Goal: Task Accomplishment & Management: Manage account settings

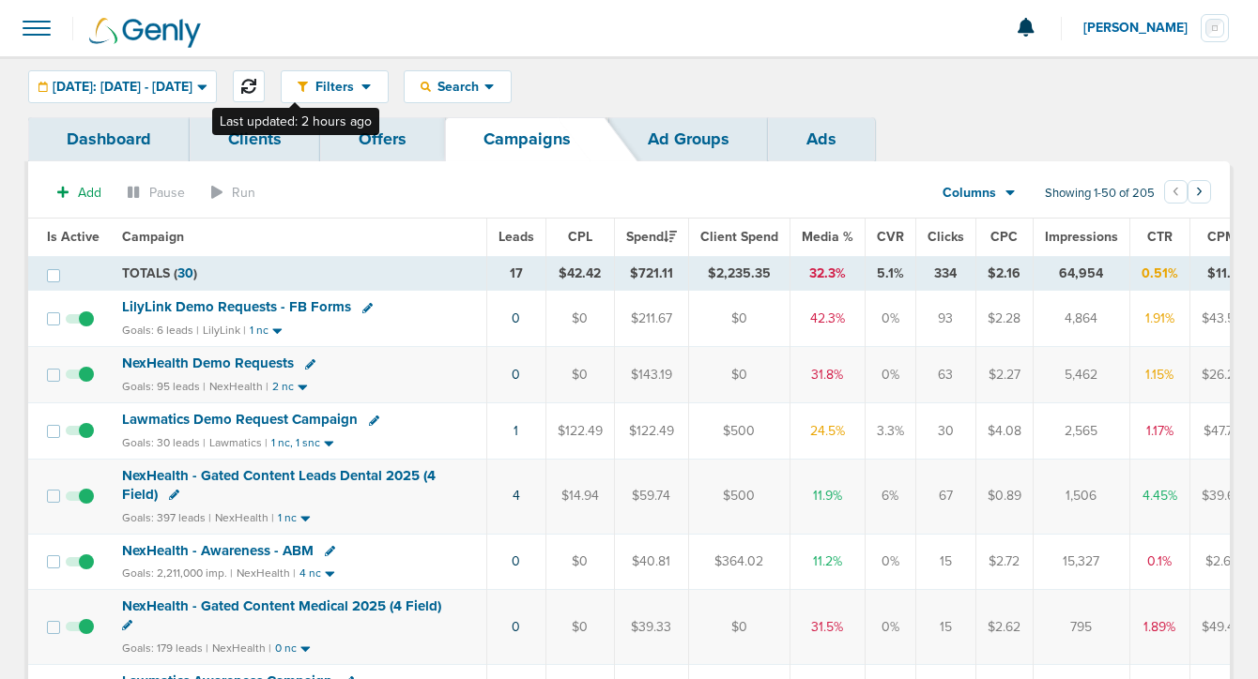
click at [256, 82] on icon at bounding box center [248, 86] width 15 height 15
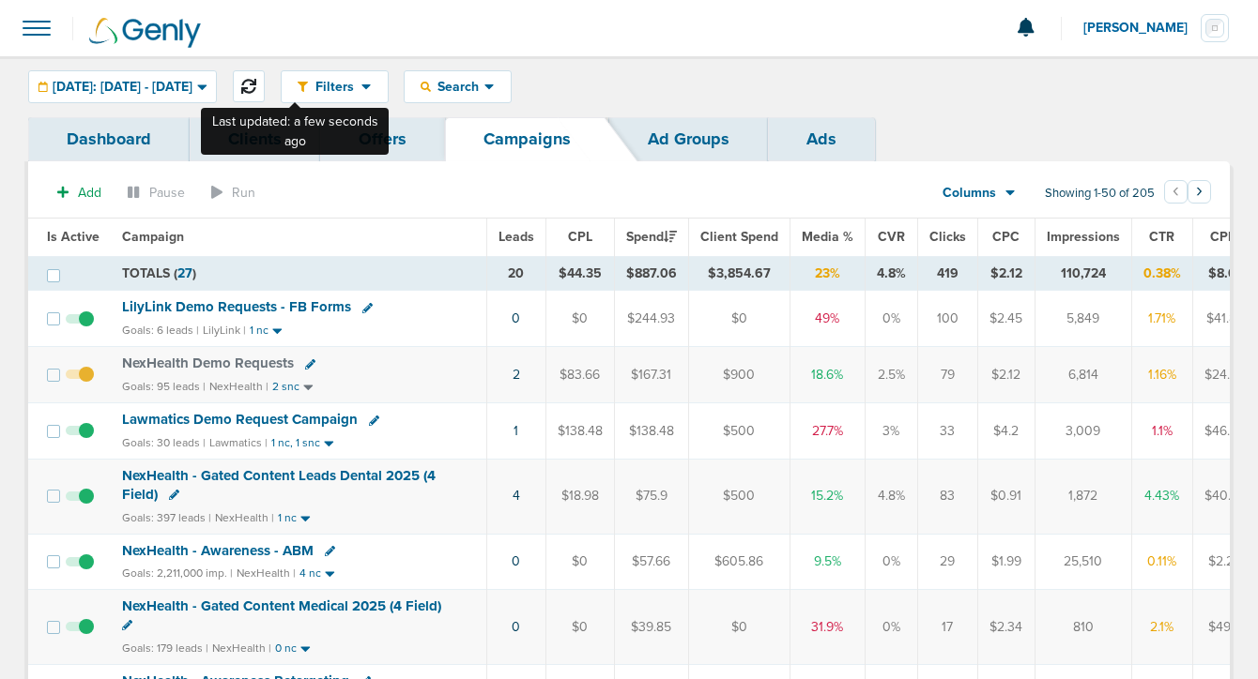
click at [256, 86] on icon at bounding box center [248, 86] width 15 height 15
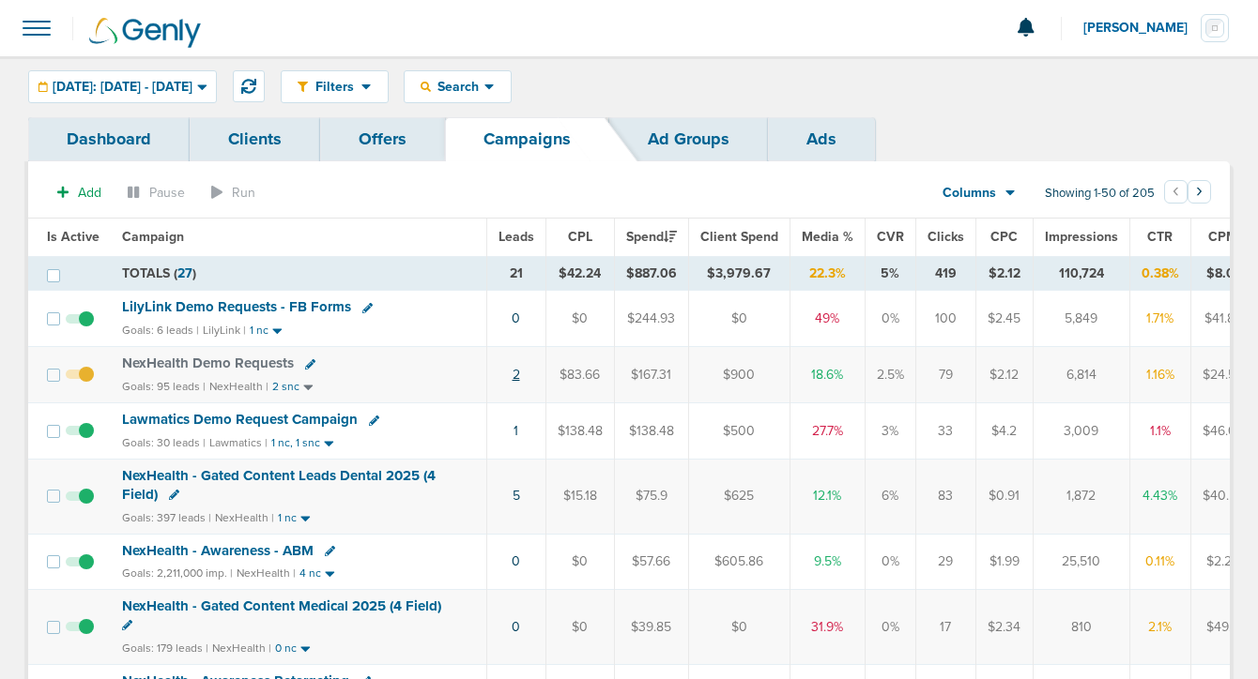
click at [512, 373] on link "2" at bounding box center [516, 375] width 8 height 16
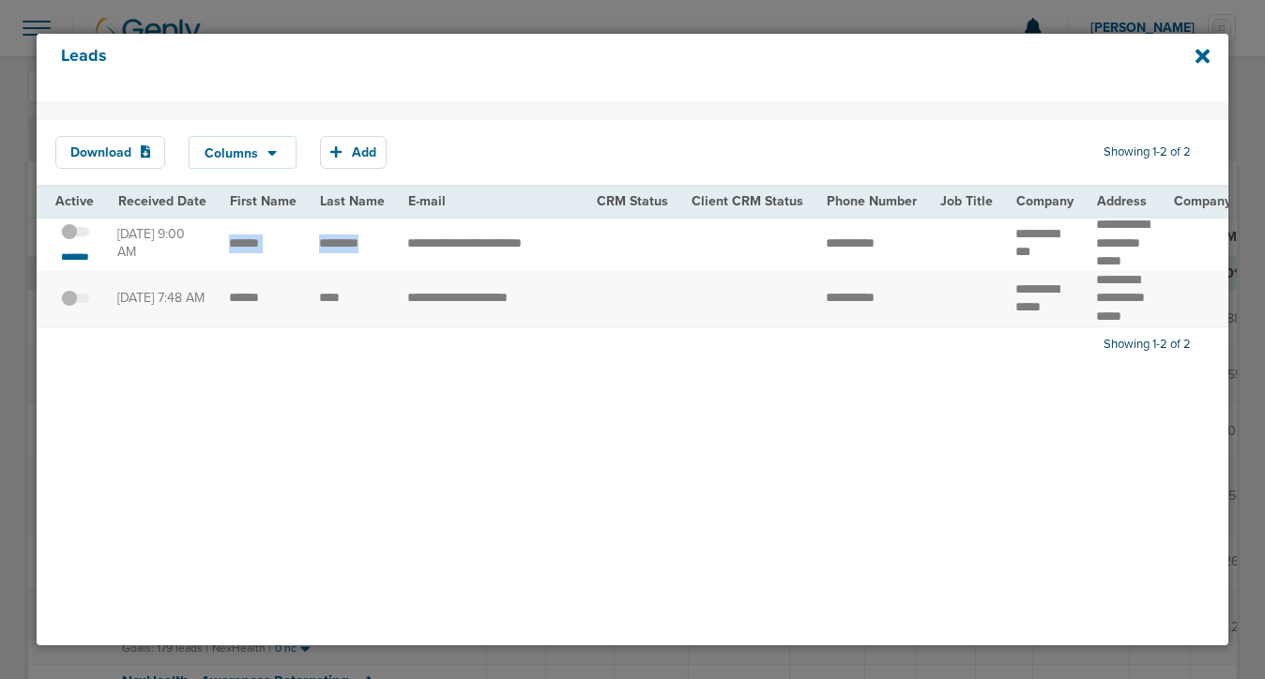
drag, startPoint x: 218, startPoint y: 249, endPoint x: 383, endPoint y: 253, distance: 165.2
click at [1202, 60] on icon at bounding box center [1203, 56] width 14 height 21
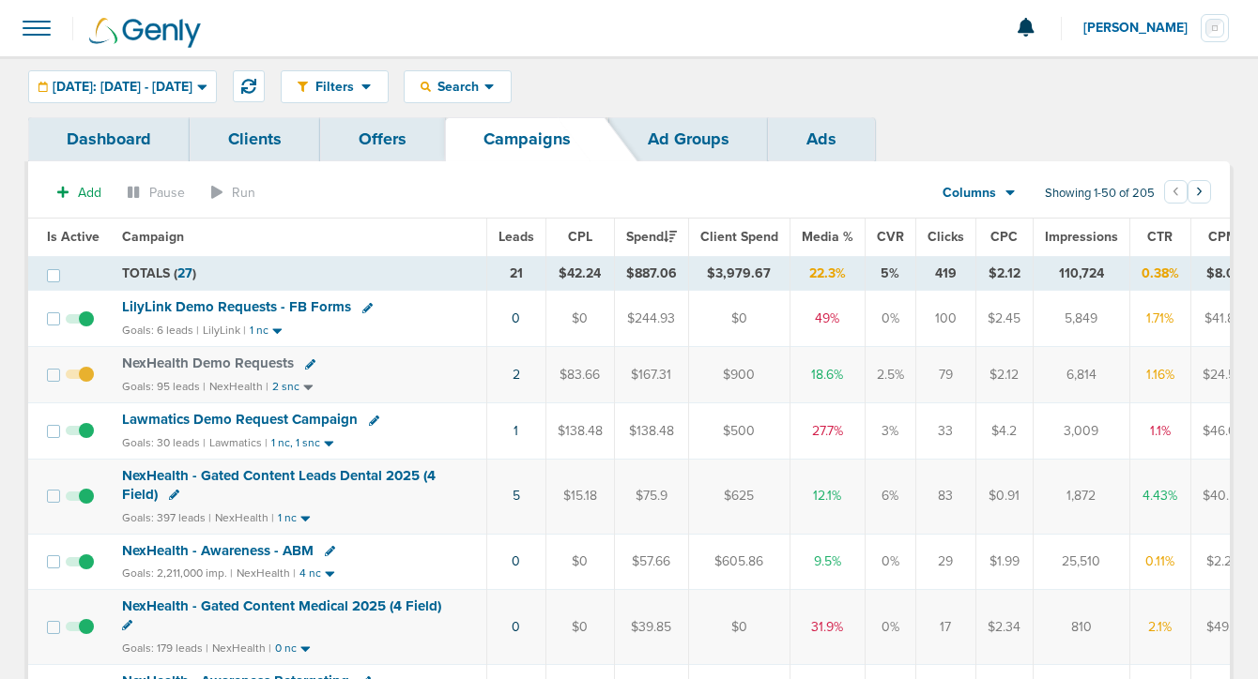
click at [246, 365] on span "NexHealth Demo Requests" at bounding box center [208, 363] width 172 height 17
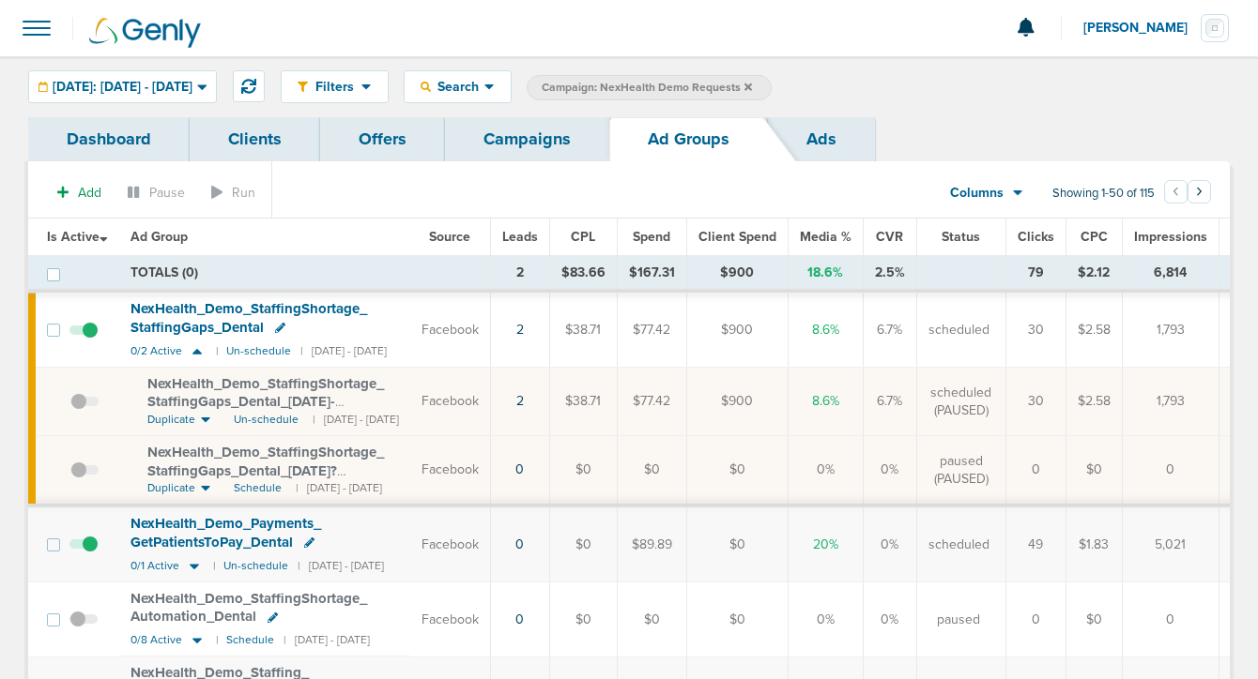
click at [86, 555] on span at bounding box center [83, 555] width 28 height 0
click at [84, 549] on input "checkbox" at bounding box center [84, 549] width 0 height 0
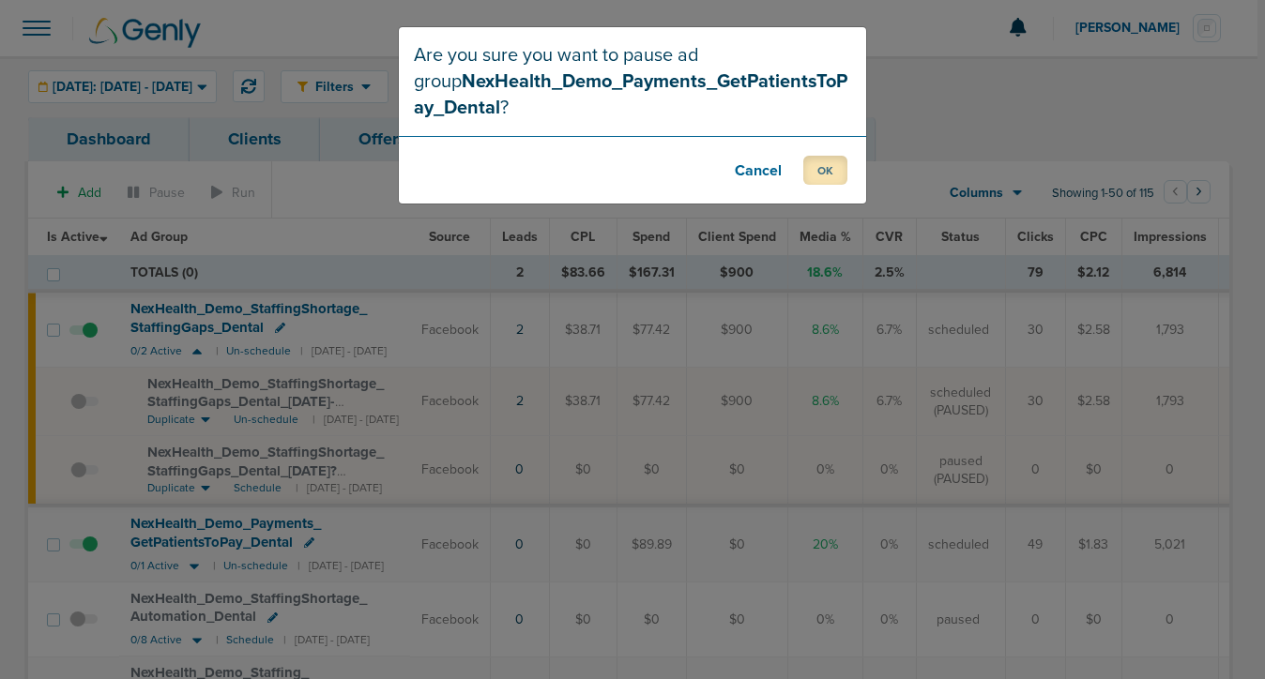
click at [829, 175] on button "OK" at bounding box center [825, 170] width 44 height 29
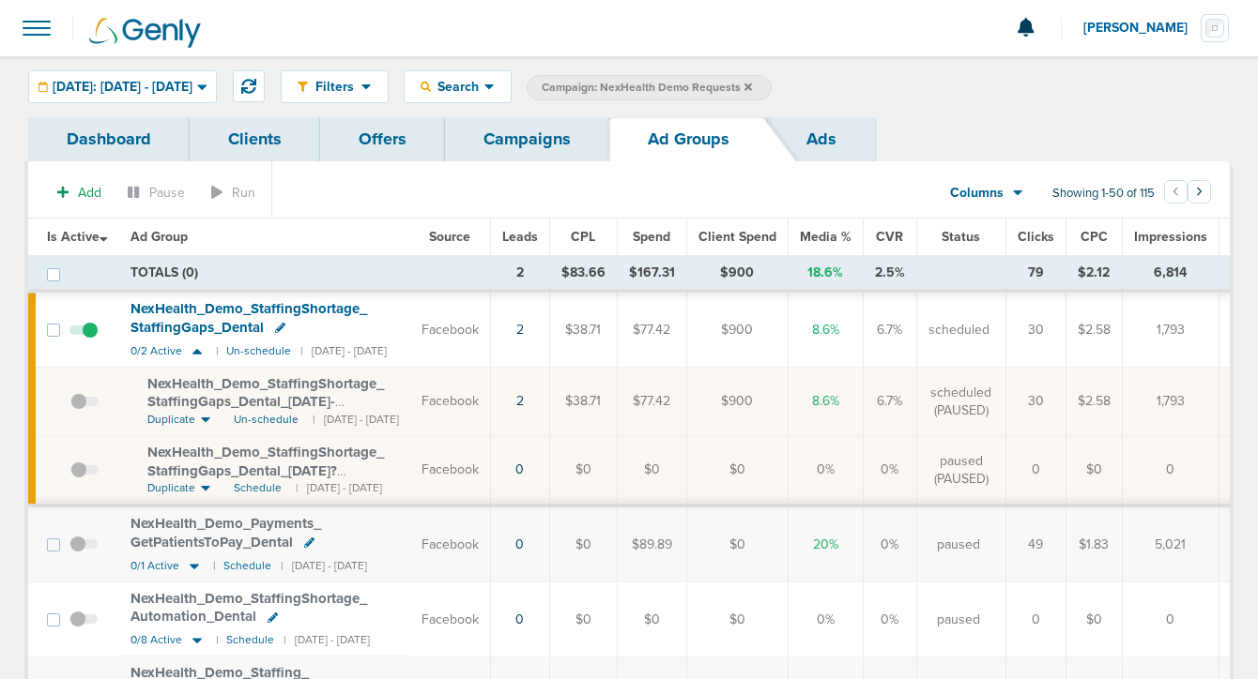
click at [518, 141] on link "Campaigns" at bounding box center [527, 139] width 164 height 44
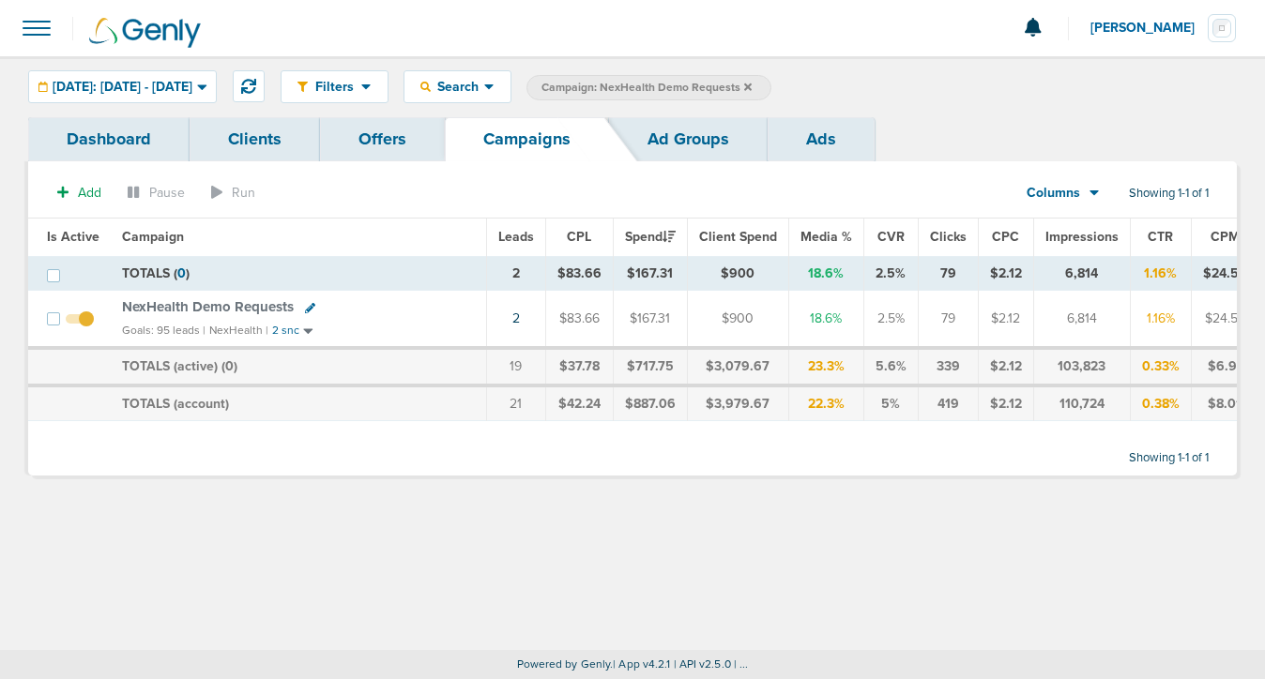
click at [771, 85] on label "Campaign: NexHealth Demo Requests" at bounding box center [649, 87] width 245 height 25
click at [752, 87] on icon at bounding box center [748, 87] width 8 height 8
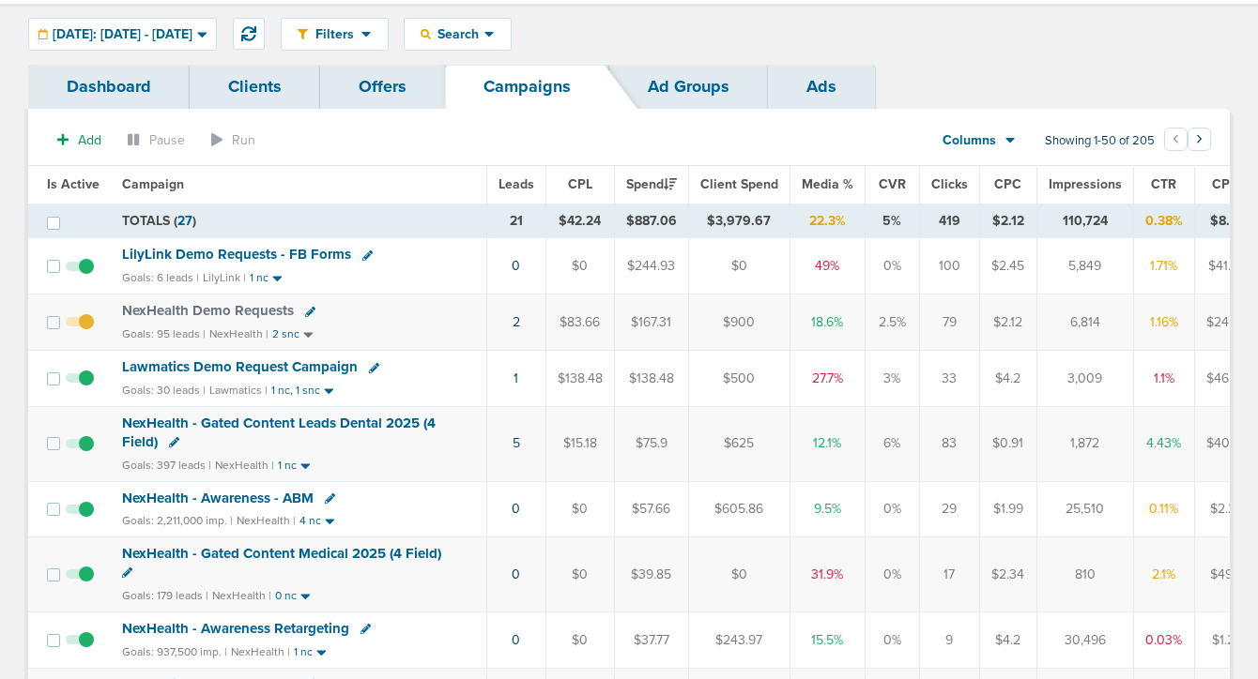
scroll to position [53, 0]
click at [298, 252] on span "LilyLink Demo Requests - FB Forms" at bounding box center [236, 253] width 229 height 17
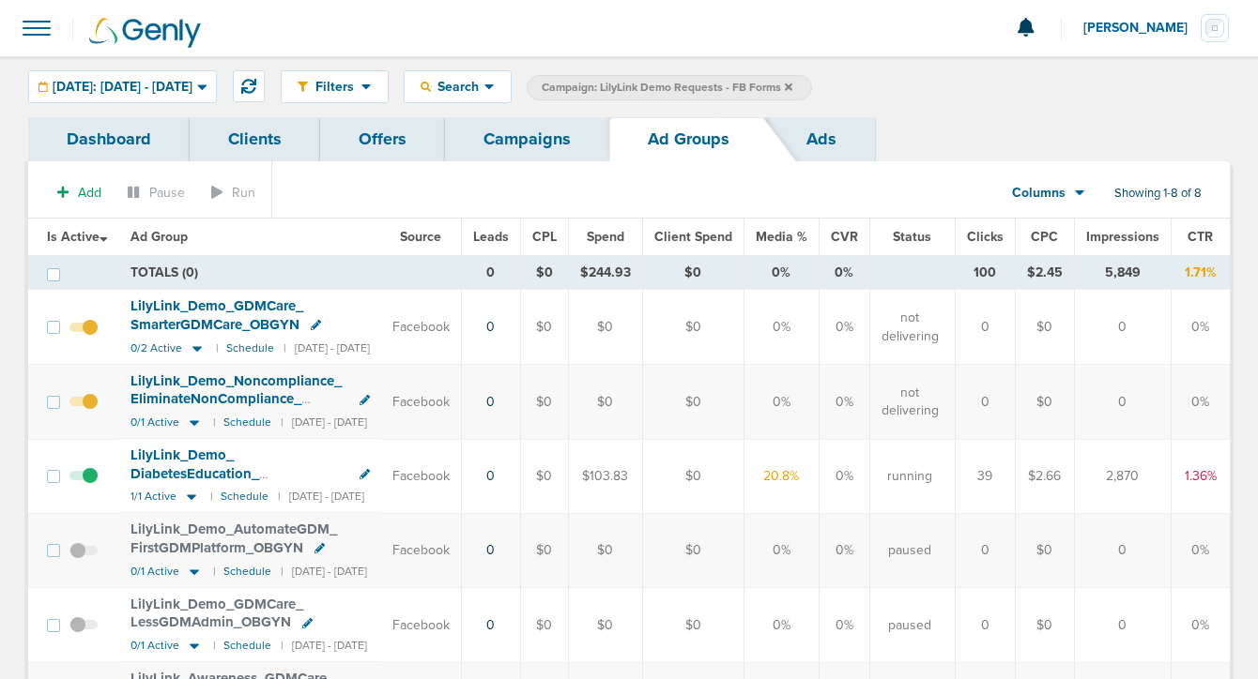
click at [519, 150] on link "Campaigns" at bounding box center [527, 139] width 164 height 44
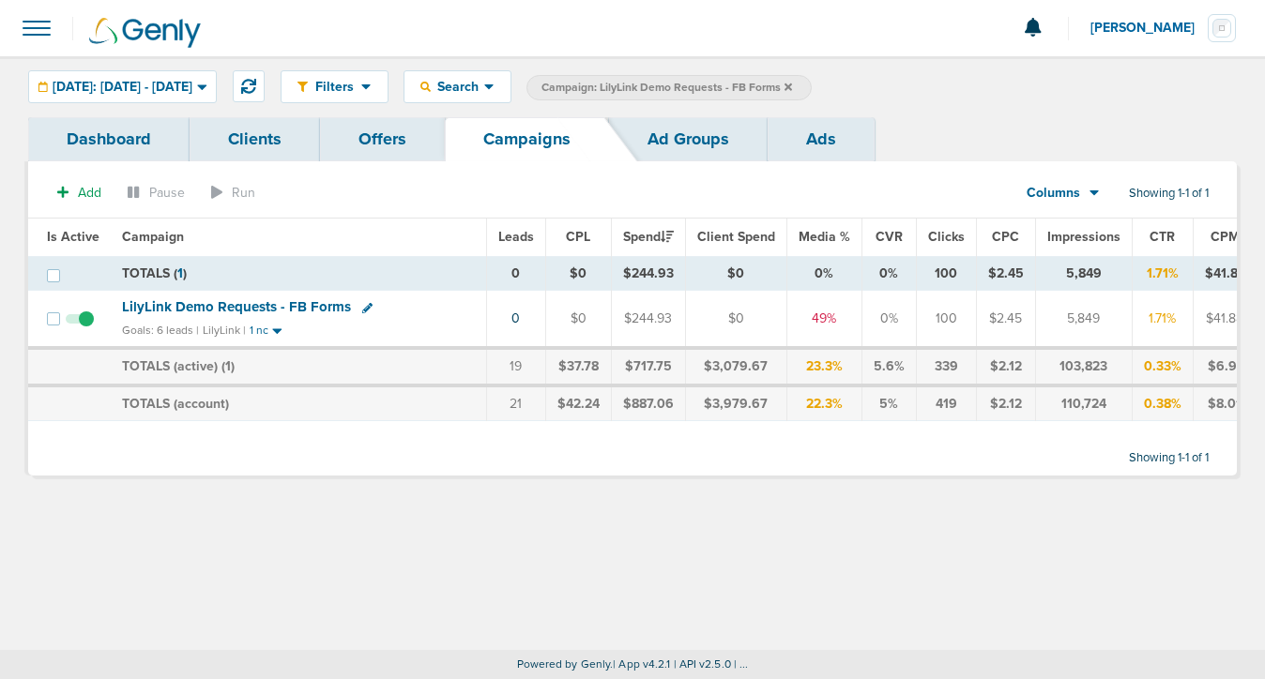
click at [362, 307] on icon at bounding box center [367, 308] width 10 height 10
select select
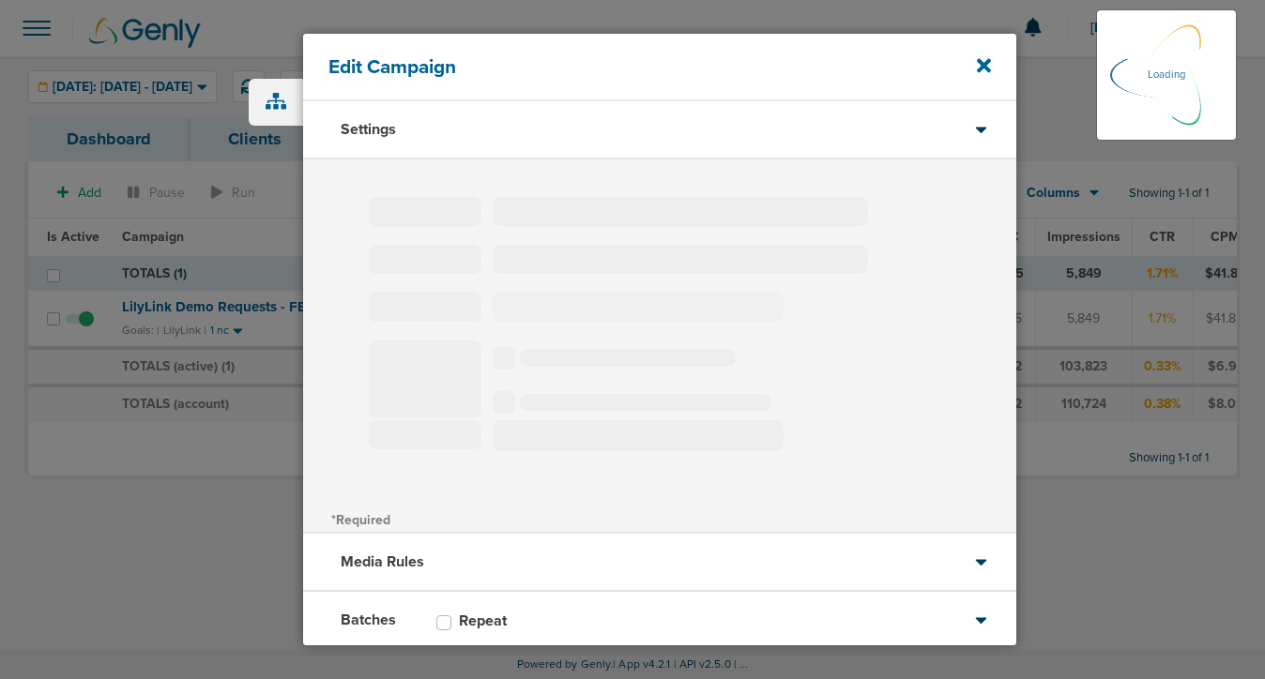
type input "LilyLink Demo Requests - FB Forms"
select select "Leads"
radio input "true"
select select "readOnly"
select select "1"
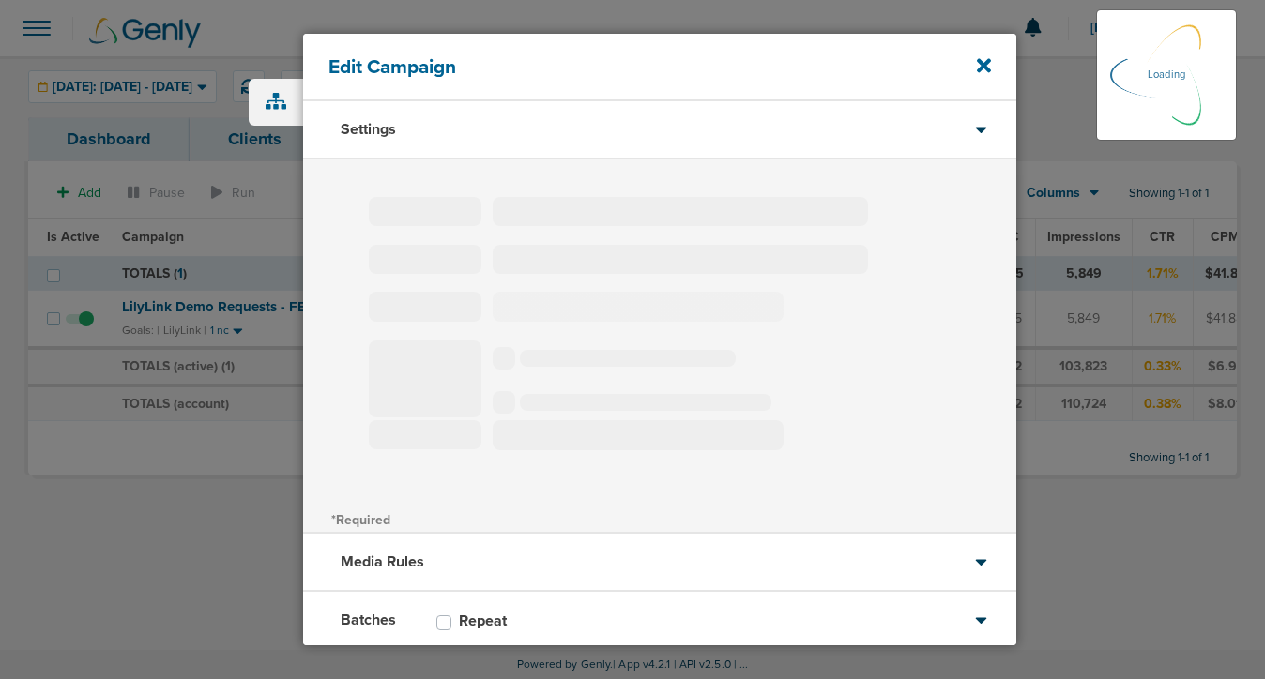
select select "3"
select select "4"
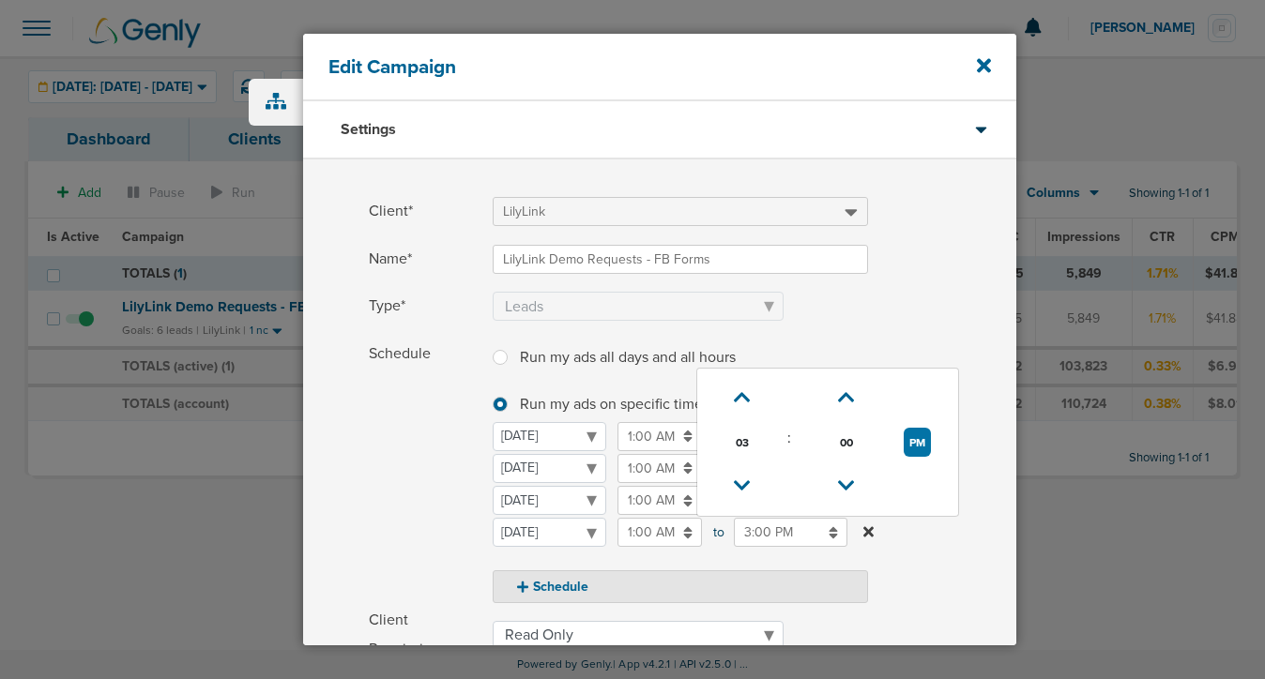
click at [756, 531] on input "3:00 PM" at bounding box center [791, 532] width 114 height 29
click at [741, 486] on icon at bounding box center [742, 486] width 17 height 11
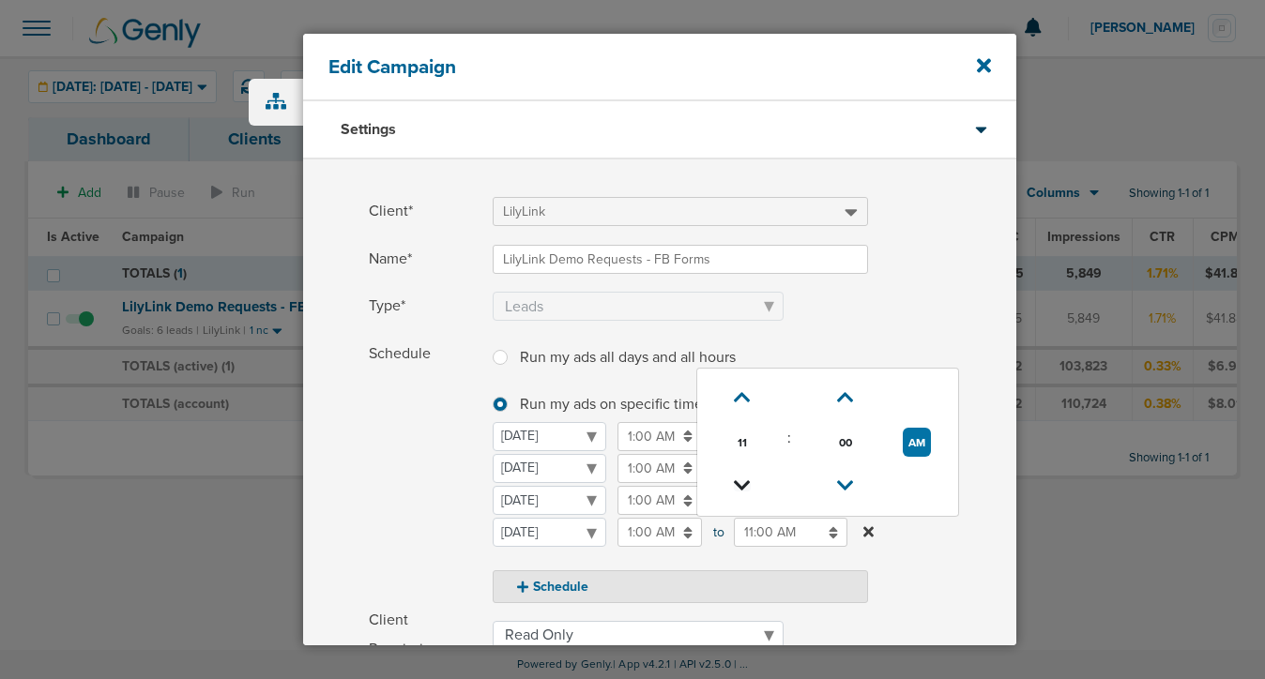
click at [741, 486] on icon at bounding box center [742, 486] width 17 height 11
type input "10:00 AM"
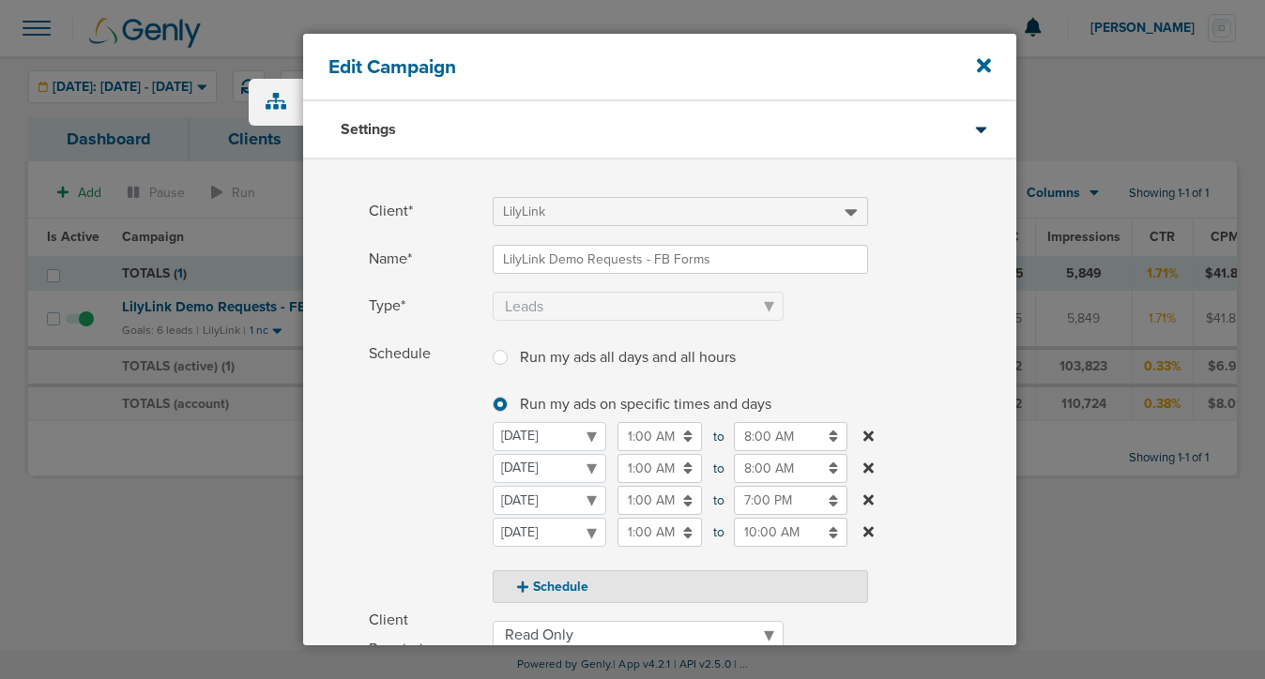
click at [389, 499] on span "Schedule" at bounding box center [425, 472] width 113 height 265
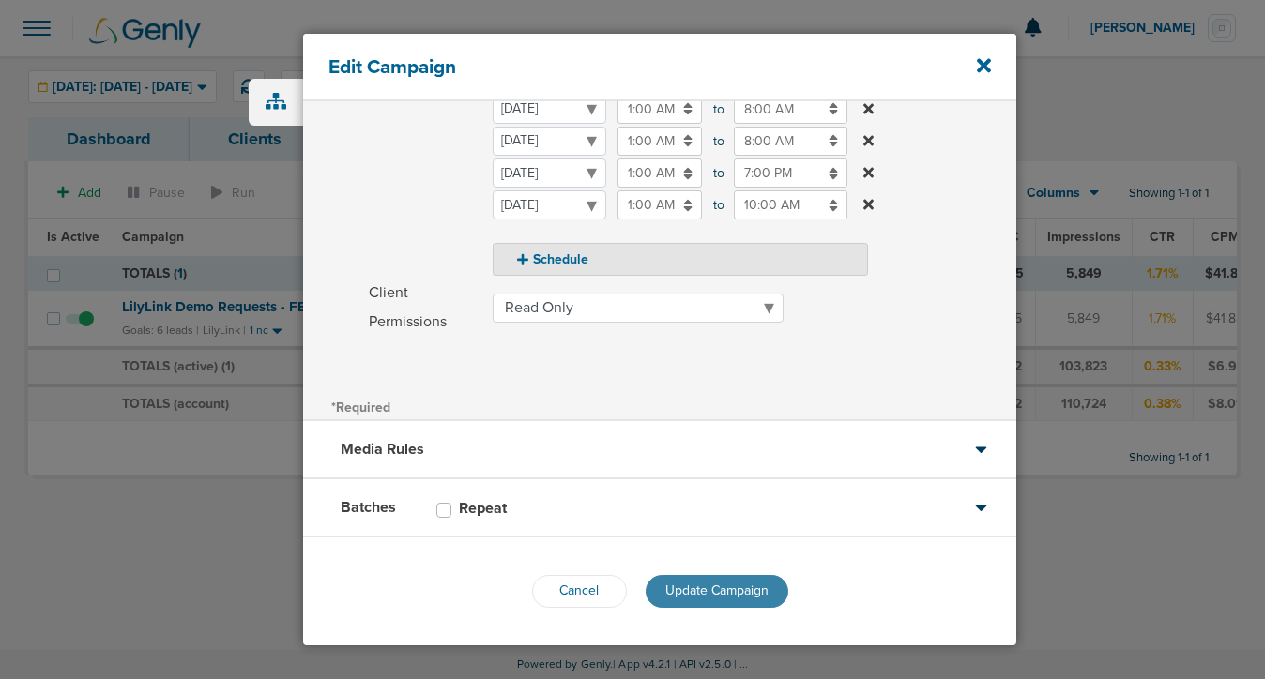
click at [712, 586] on span "Update Campaign" at bounding box center [716, 591] width 103 height 16
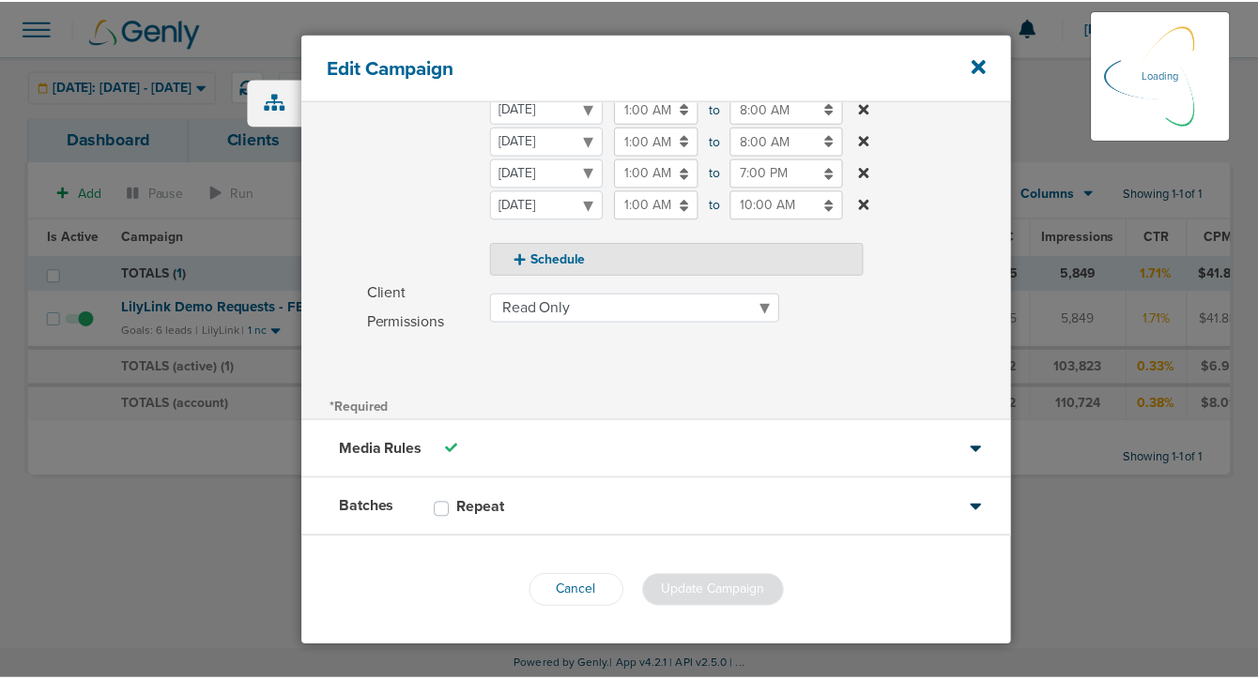
scroll to position [267, 0]
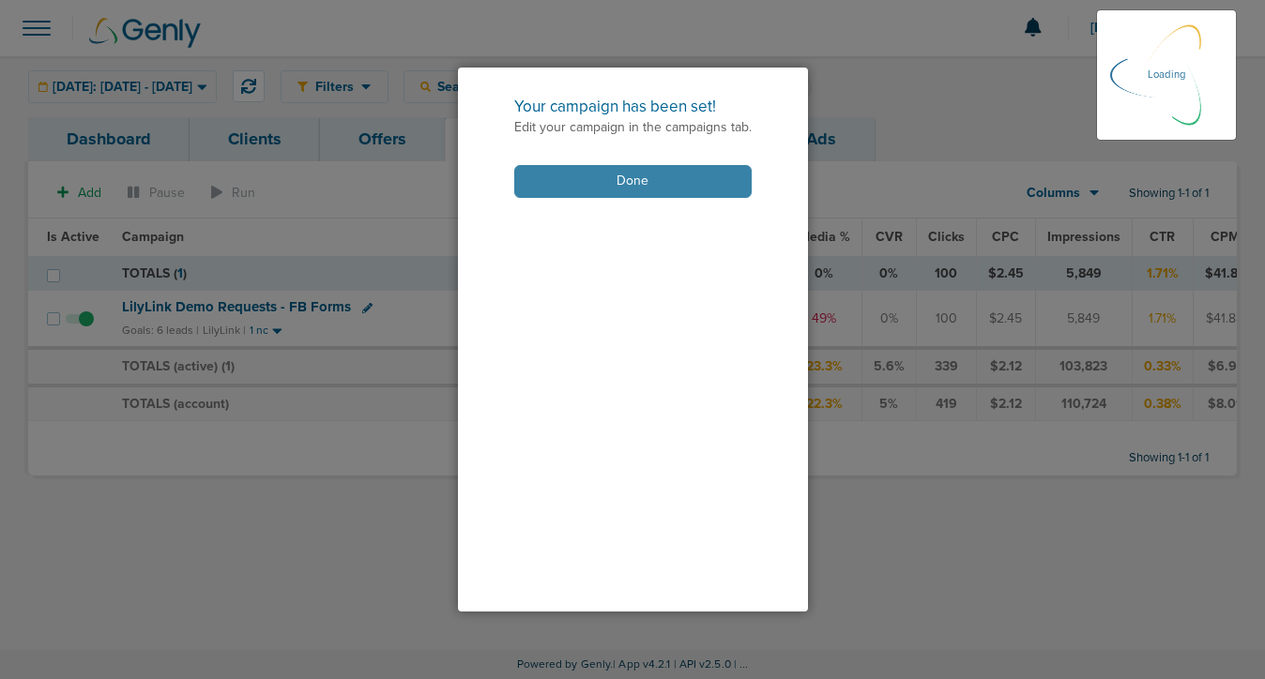
click at [637, 179] on button "Done" at bounding box center [632, 181] width 237 height 33
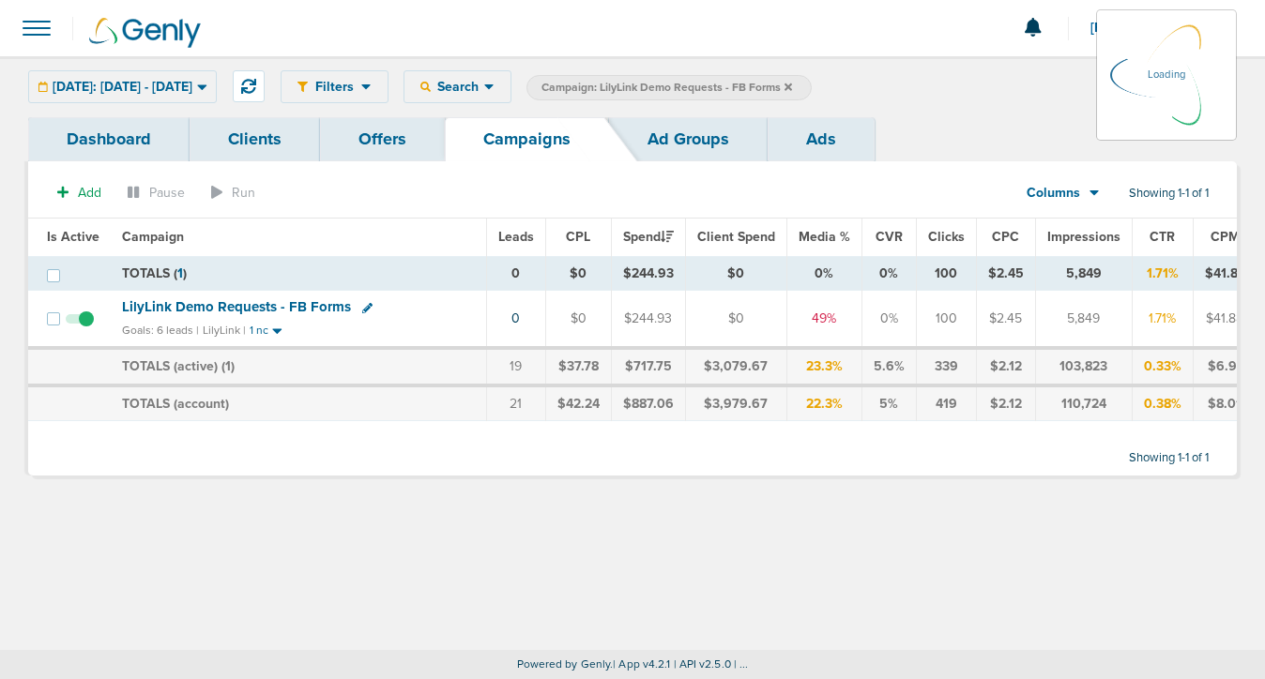
click at [792, 84] on icon at bounding box center [789, 87] width 8 height 8
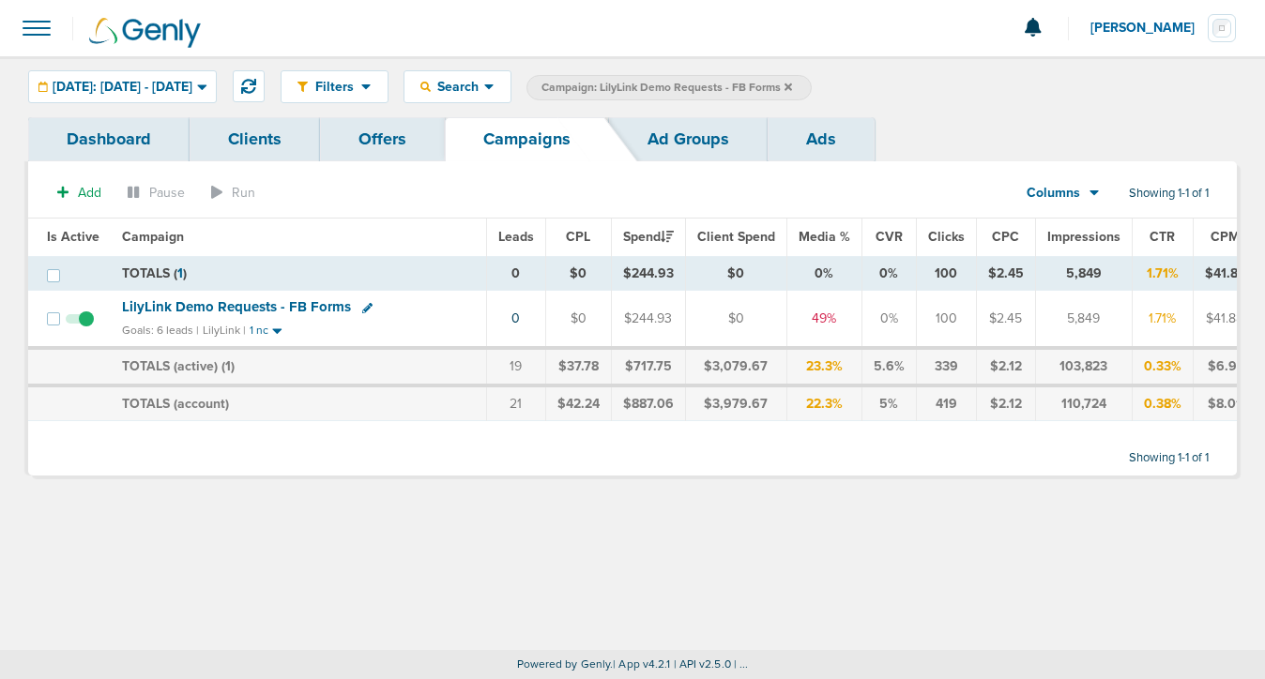
click at [792, 85] on icon at bounding box center [789, 87] width 8 height 8
